Goal: Task Accomplishment & Management: Use online tool/utility

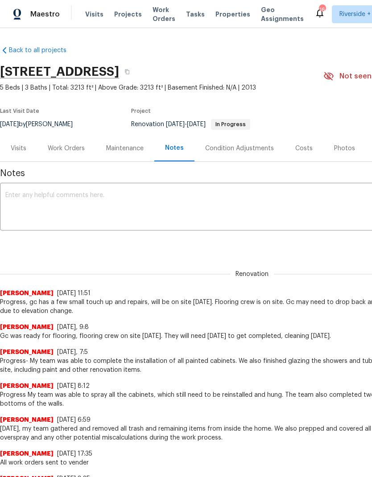
scroll to position [-17, 0]
click at [95, 16] on span "Visits" at bounding box center [94, 14] width 18 height 9
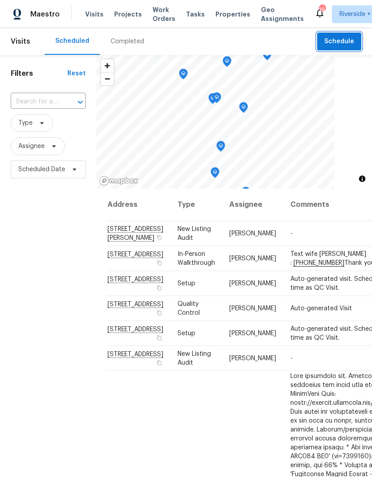
click at [342, 37] on span "Schedule" at bounding box center [339, 41] width 30 height 11
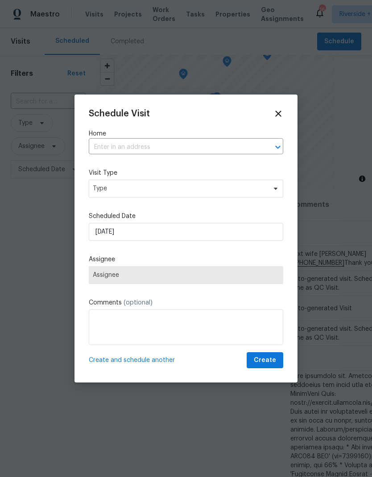
click at [113, 146] on input "text" at bounding box center [173, 147] width 169 height 14
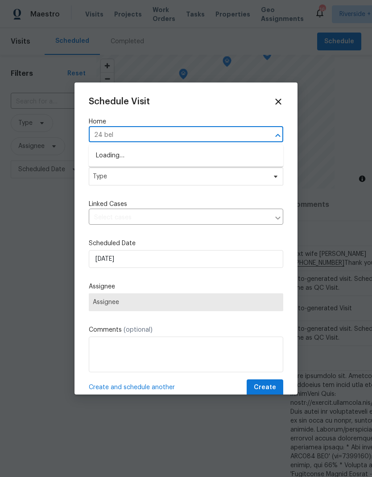
type input "24 bell"
click at [121, 157] on li "24 Bella Firenze, Lake Elsinore, CA 92532" at bounding box center [186, 155] width 194 height 15
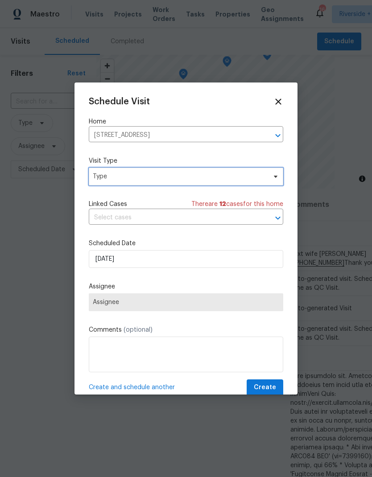
click at [112, 178] on span "Type" at bounding box center [179, 176] width 173 height 9
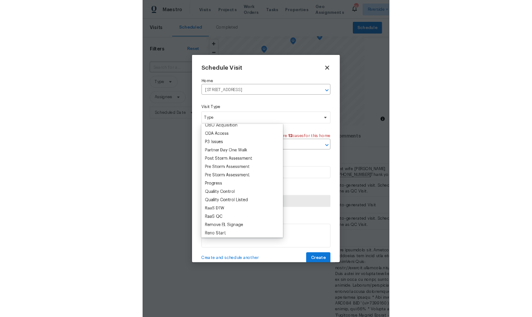
scroll to position [552, 0]
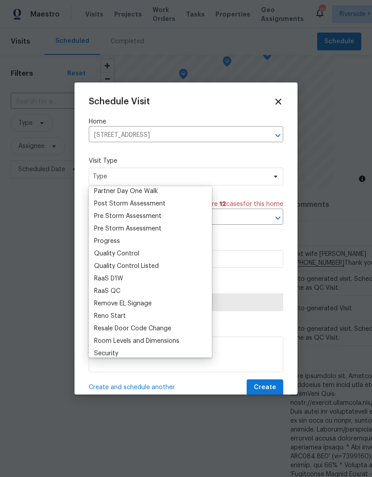
click at [98, 237] on div "Progress" at bounding box center [107, 241] width 26 height 9
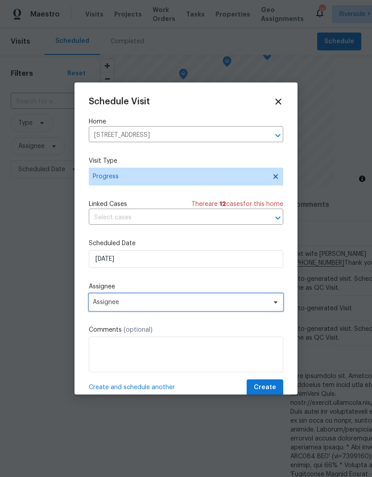
click at [115, 299] on span "Assignee" at bounding box center [186, 302] width 194 height 18
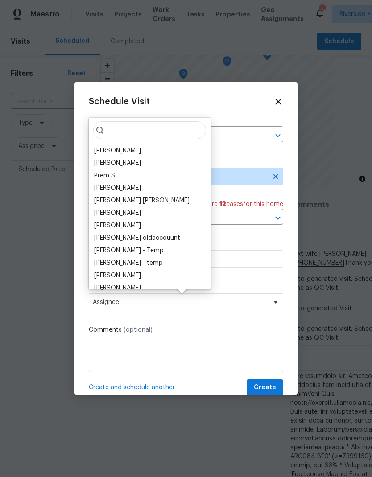
click at [104, 148] on div "[PERSON_NAME]" at bounding box center [117, 150] width 47 height 9
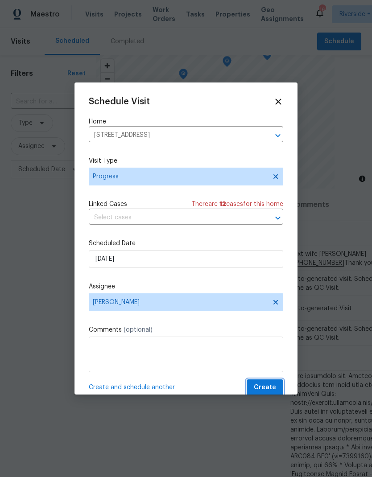
click at [266, 385] on span "Create" at bounding box center [265, 387] width 22 height 11
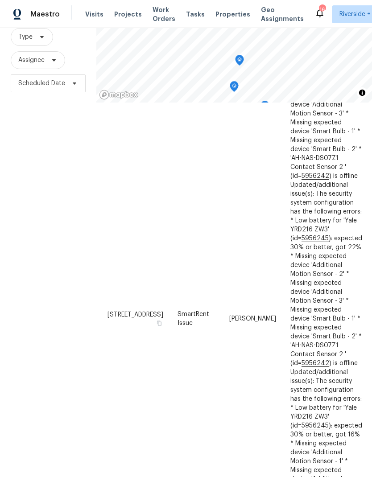
scroll to position [1455, 0]
